Goal: Task Accomplishment & Management: Use online tool/utility

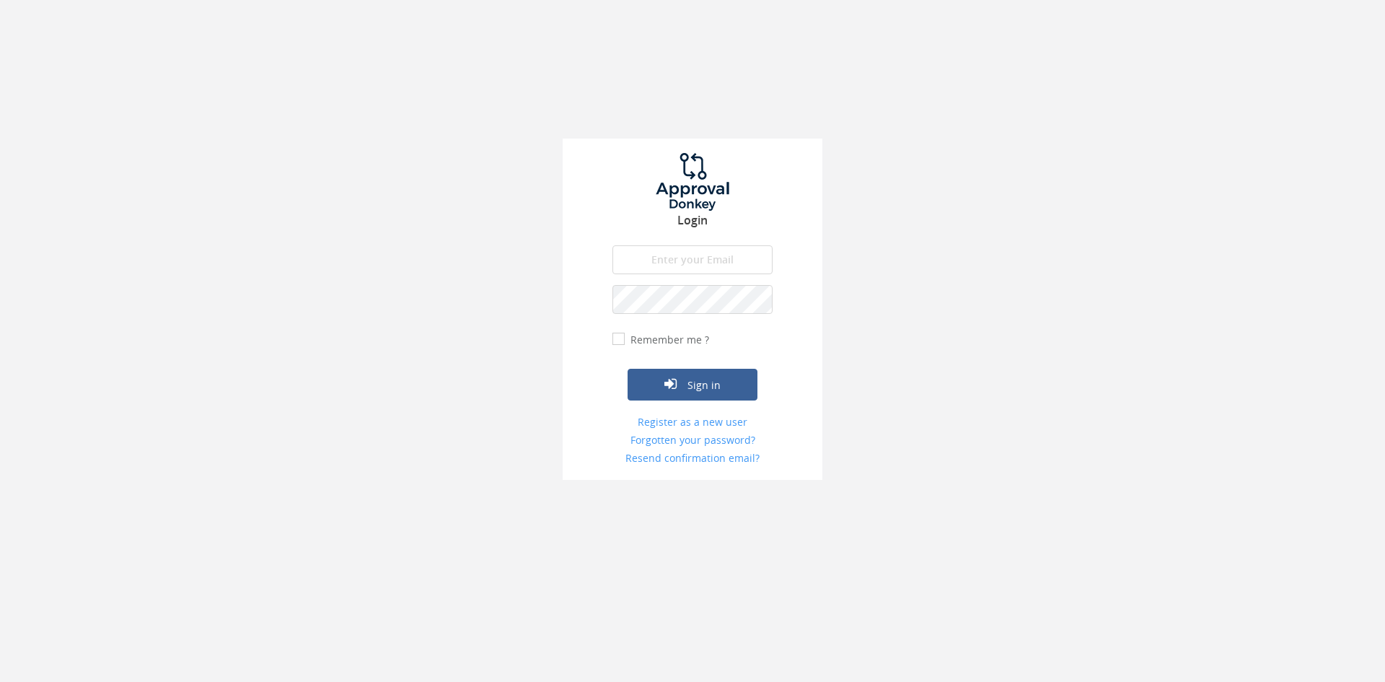
click at [664, 268] on input "email" at bounding box center [692, 259] width 160 height 29
type input "[EMAIL_ADDRESS][DOMAIN_NAME]"
click at [627, 369] on button "Sign in" at bounding box center [692, 385] width 130 height 32
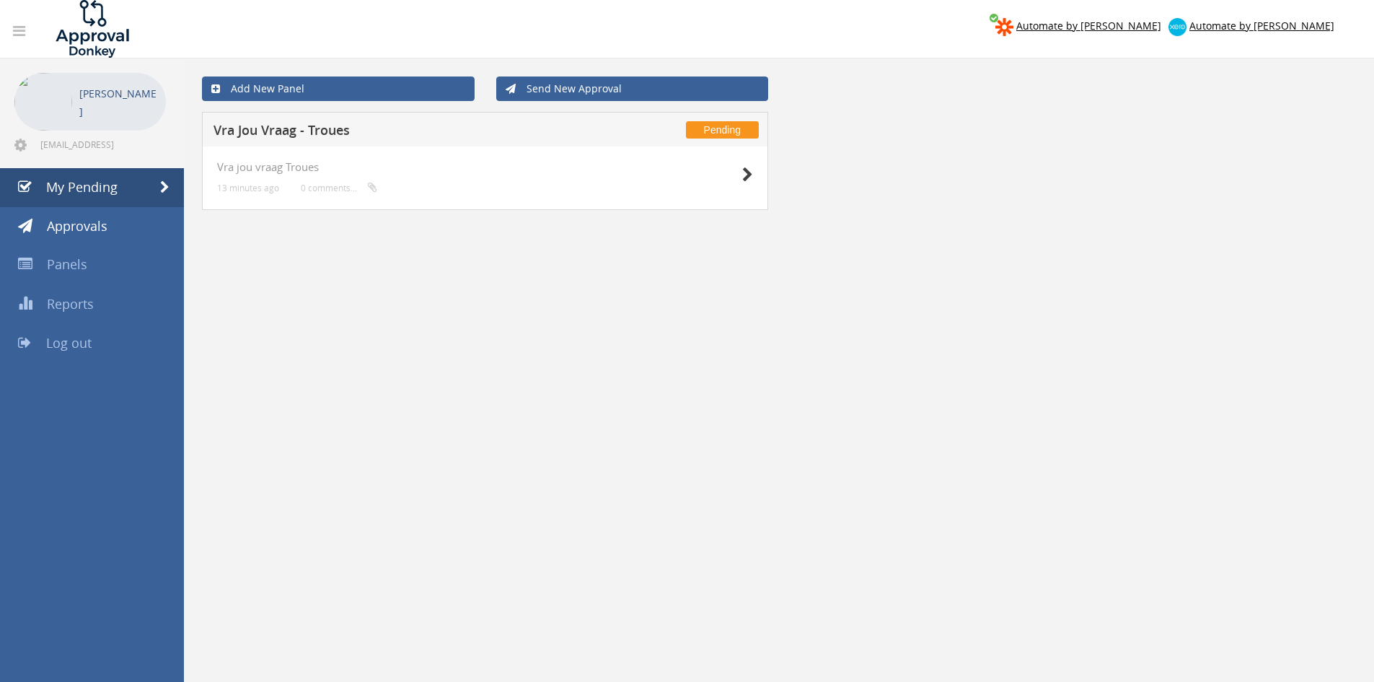
click at [739, 163] on div at bounding box center [717, 174] width 72 height 26
click at [746, 175] on icon at bounding box center [747, 174] width 11 height 15
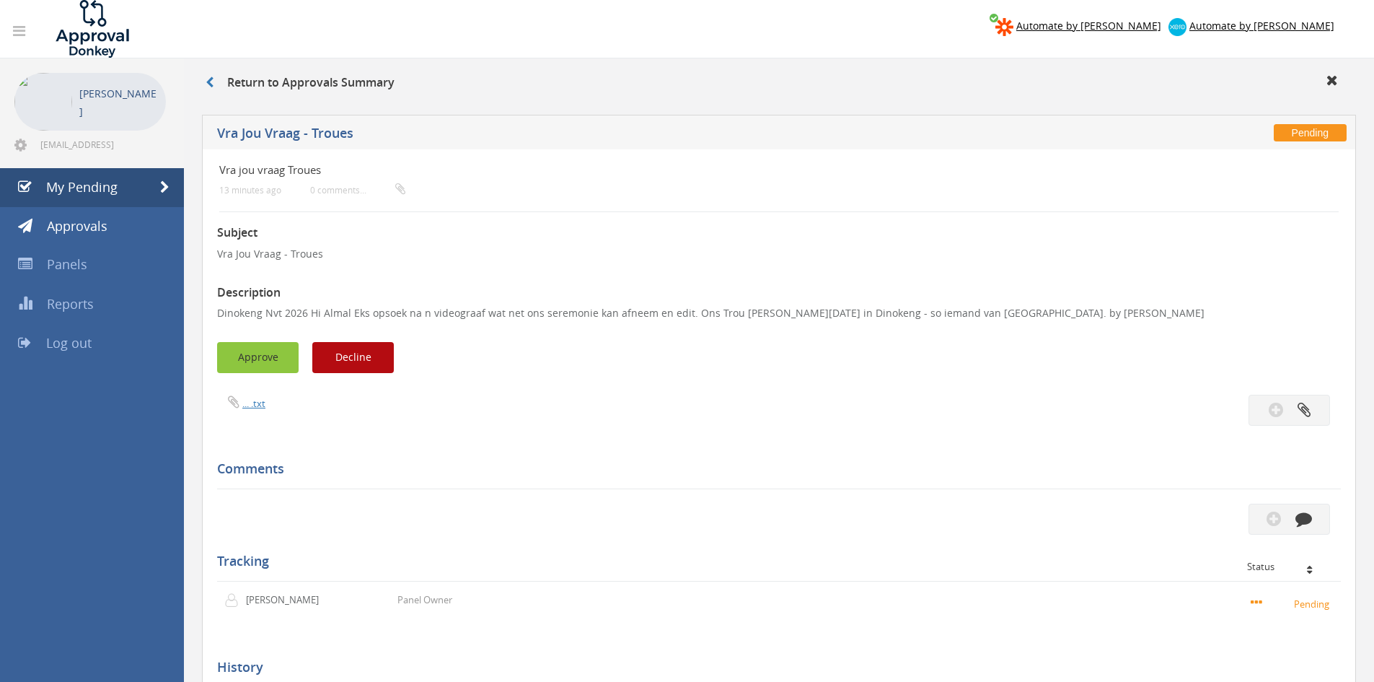
click at [257, 349] on button "Approve" at bounding box center [257, 357] width 81 height 31
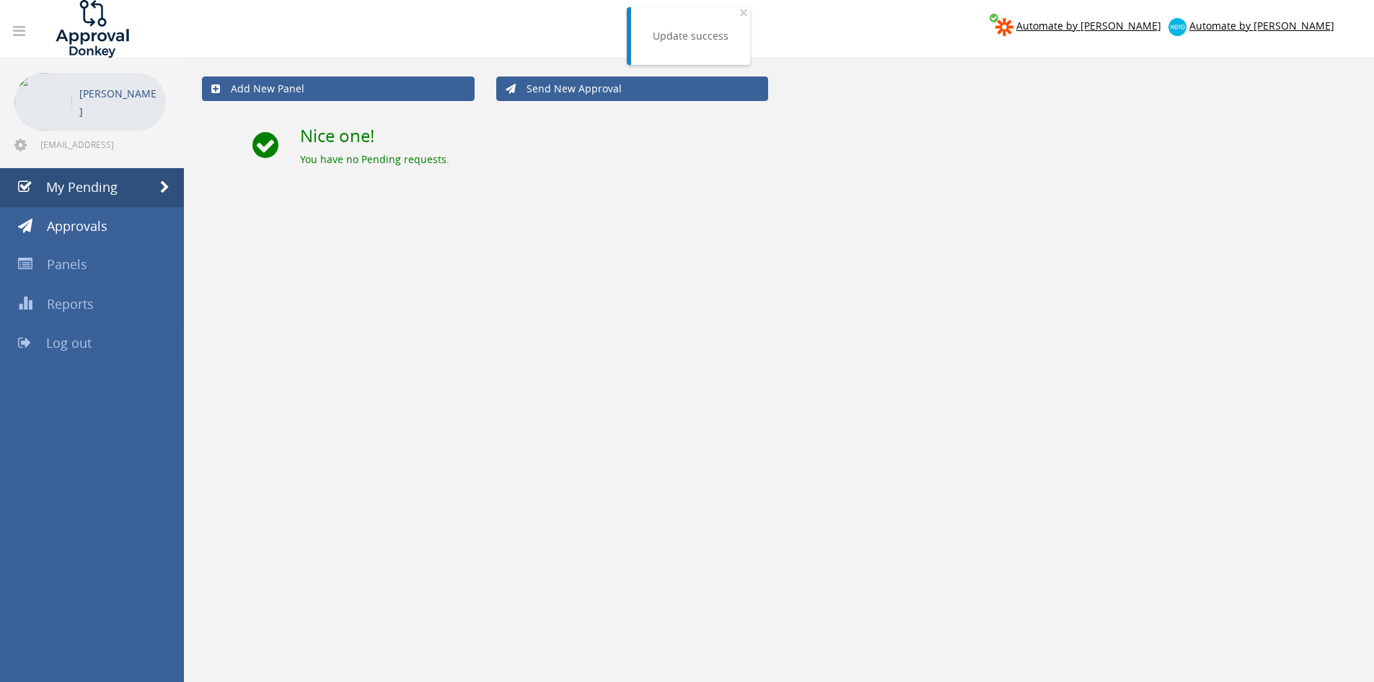
click at [91, 339] on link "Log out" at bounding box center [92, 343] width 184 height 39
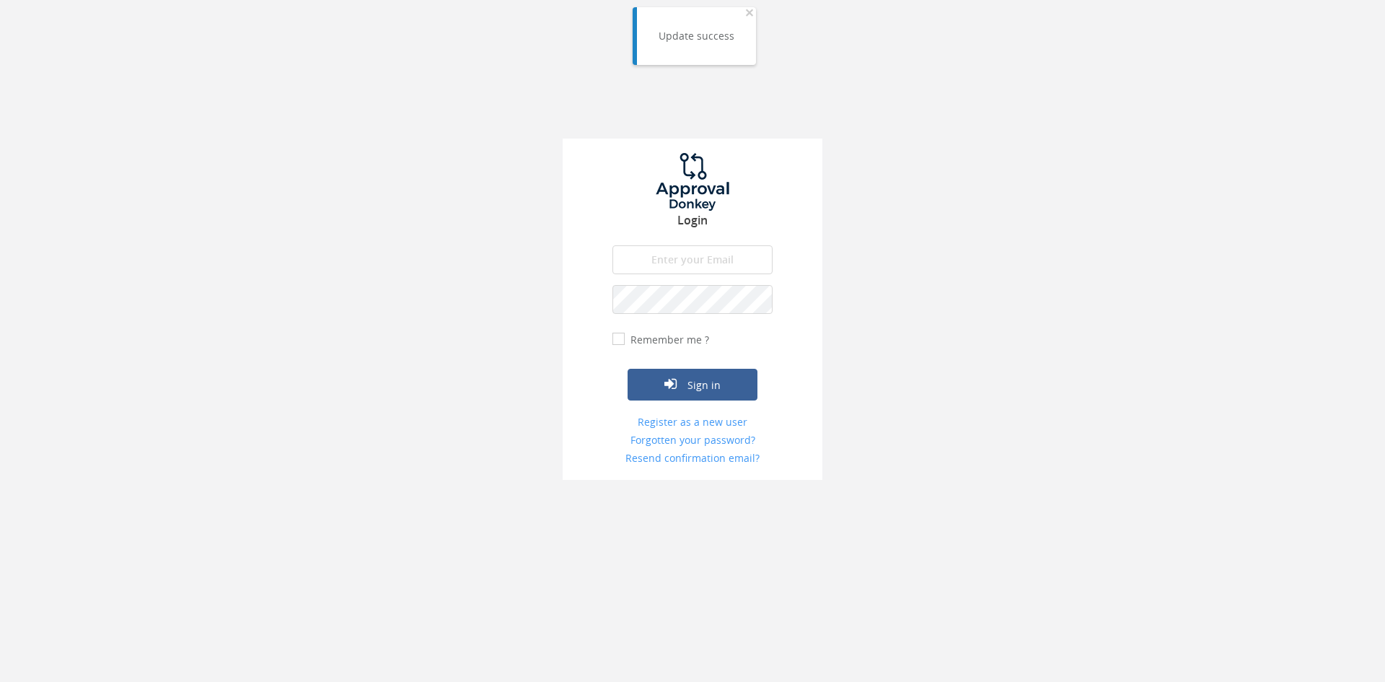
click at [671, 266] on input "email" at bounding box center [692, 259] width 160 height 29
type input "[EMAIL_ADDRESS][DOMAIN_NAME]"
click at [627, 369] on button "Sign in" at bounding box center [692, 385] width 130 height 32
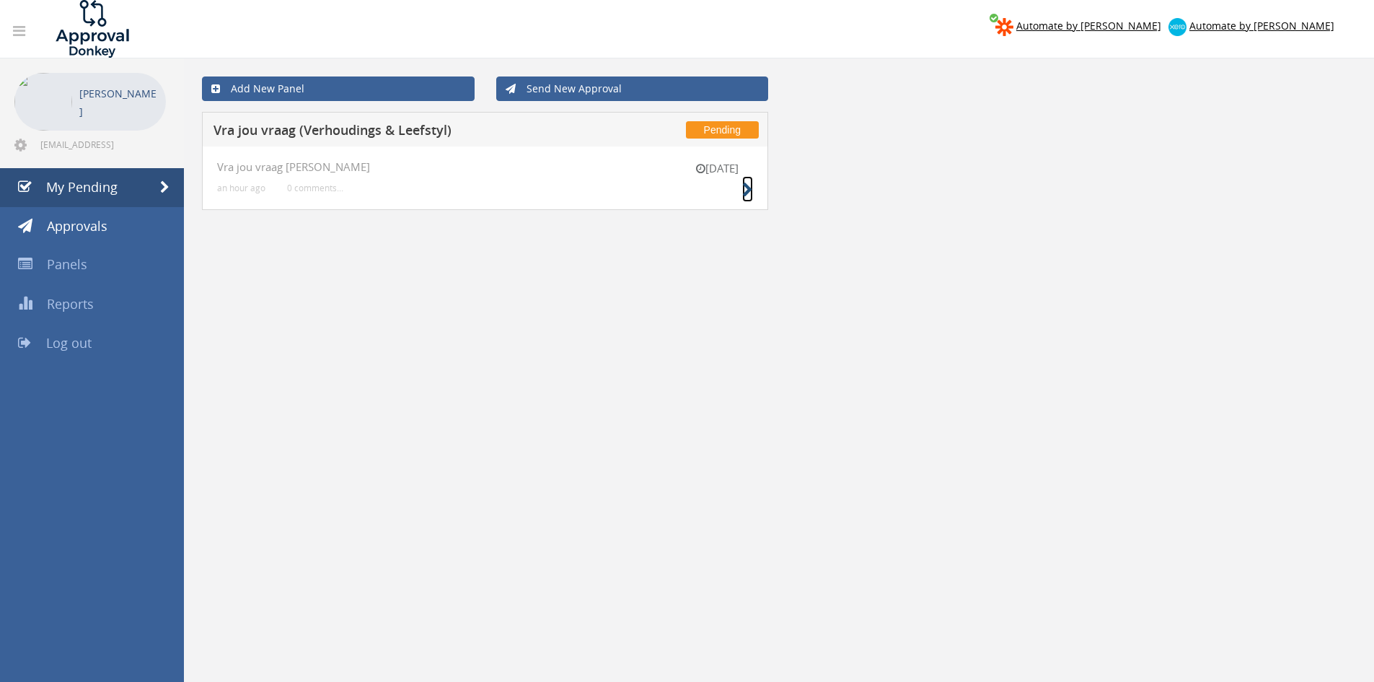
click at [751, 184] on icon at bounding box center [747, 189] width 11 height 15
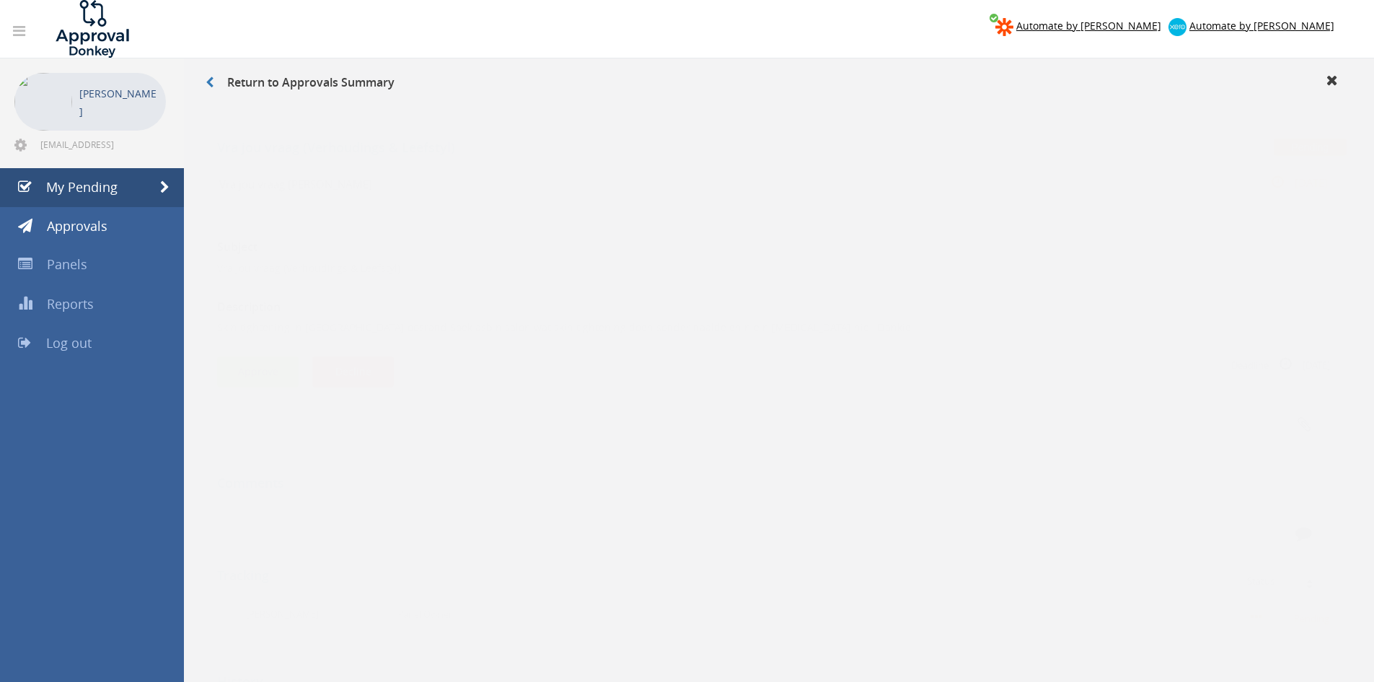
click at [276, 355] on button "Approve" at bounding box center [257, 357] width 81 height 31
